Goal: Check status: Check status

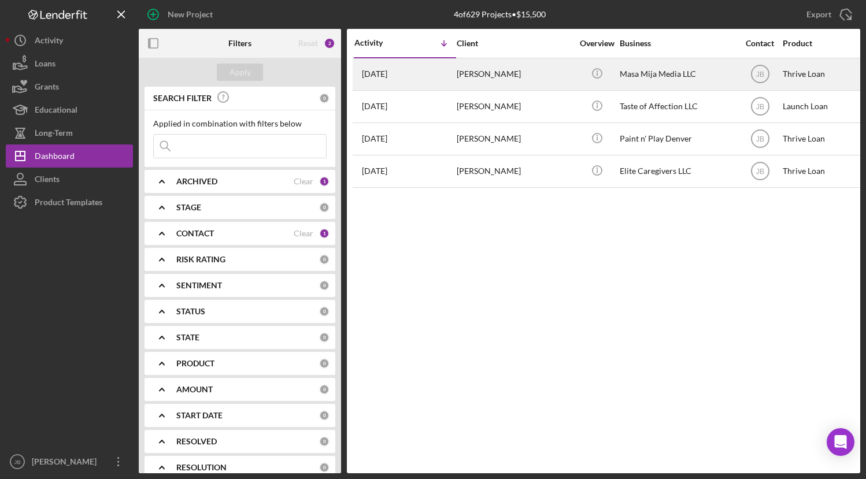
click at [437, 71] on div "[DATE] [PERSON_NAME]" at bounding box center [405, 74] width 101 height 31
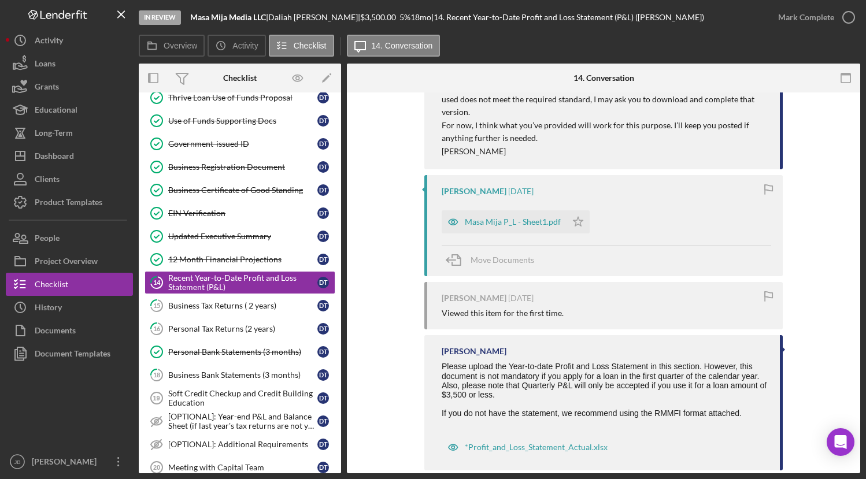
scroll to position [325, 0]
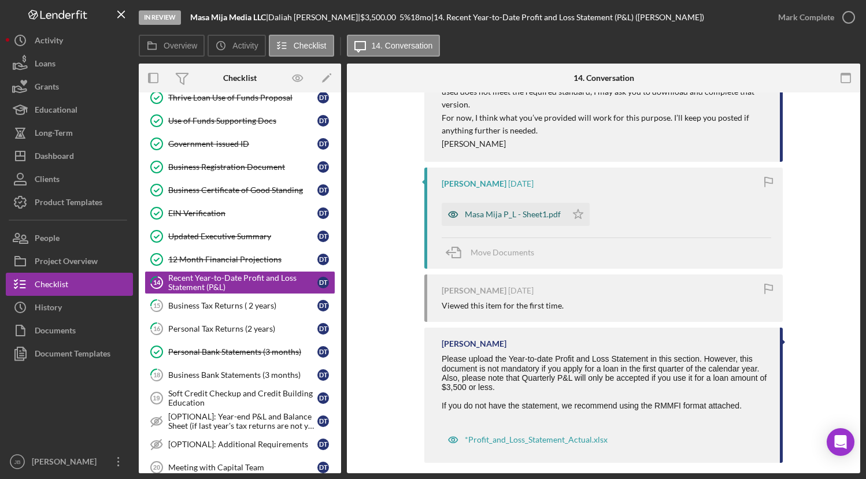
click at [515, 210] on div "Masa Mija P_L - Sheet1.pdf" at bounding box center [513, 214] width 96 height 9
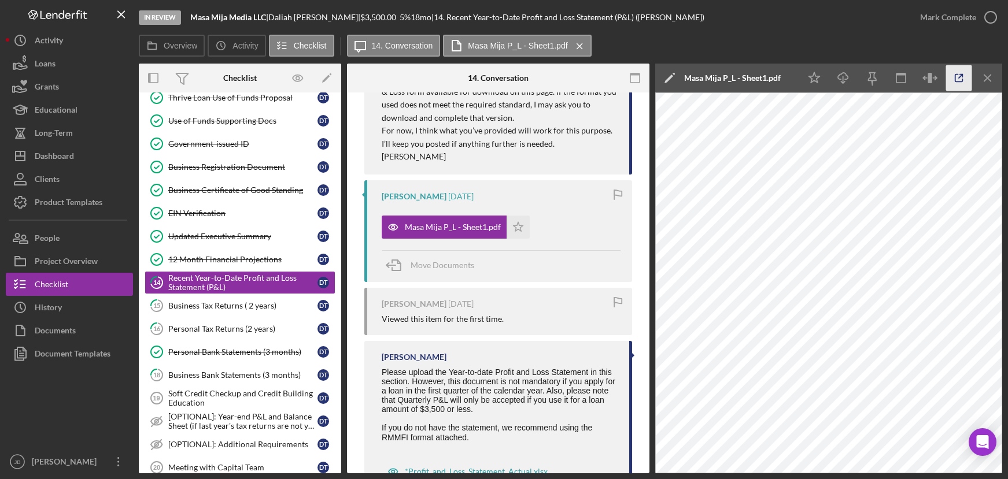
click at [866, 75] on icon "button" at bounding box center [959, 78] width 26 height 26
